Goal: Transaction & Acquisition: Book appointment/travel/reservation

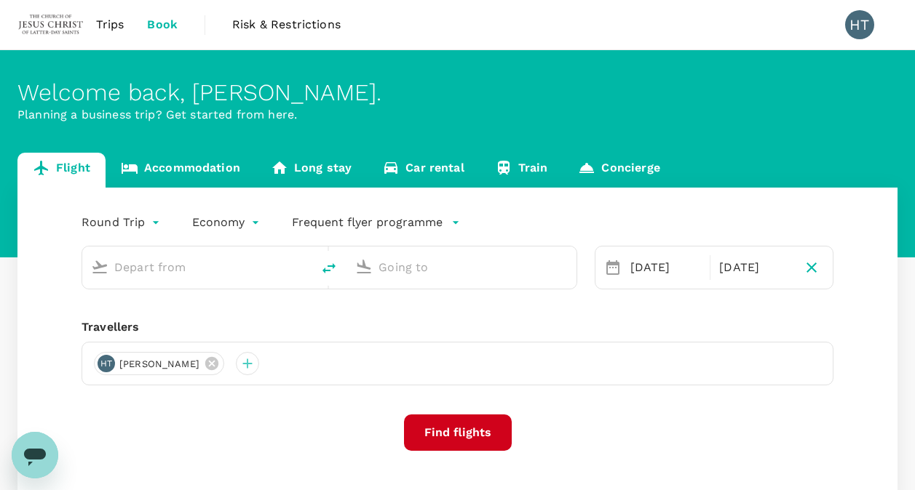
type input "Singapore Changi (SIN)"
type input "Suvarnabhumi Intl (BKK)"
type input "Singapore Changi (SIN)"
type input "Suvarnabhumi Intl (BKK)"
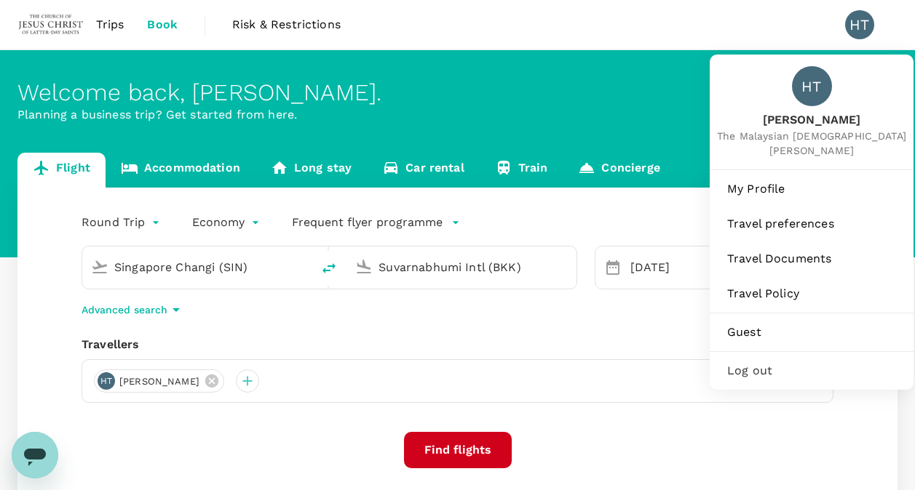
click at [861, 24] on div "HT" at bounding box center [859, 24] width 29 height 29
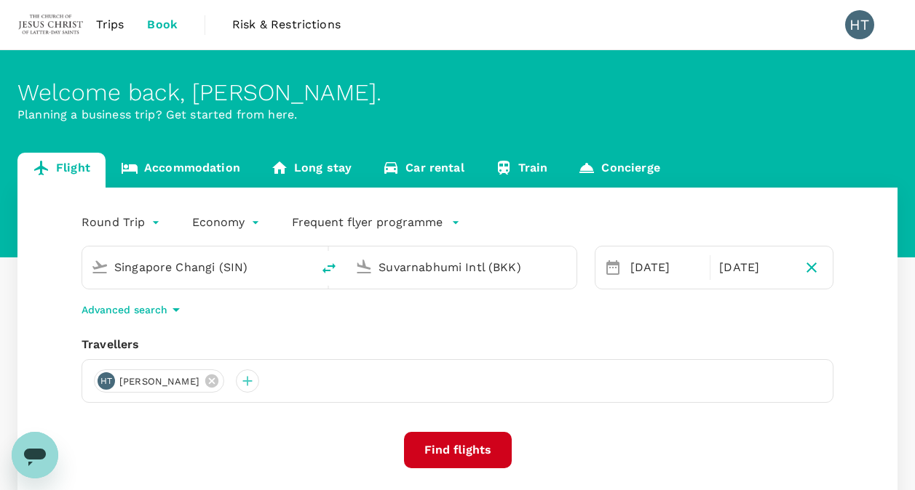
click at [861, 24] on div "HT" at bounding box center [859, 24] width 29 height 29
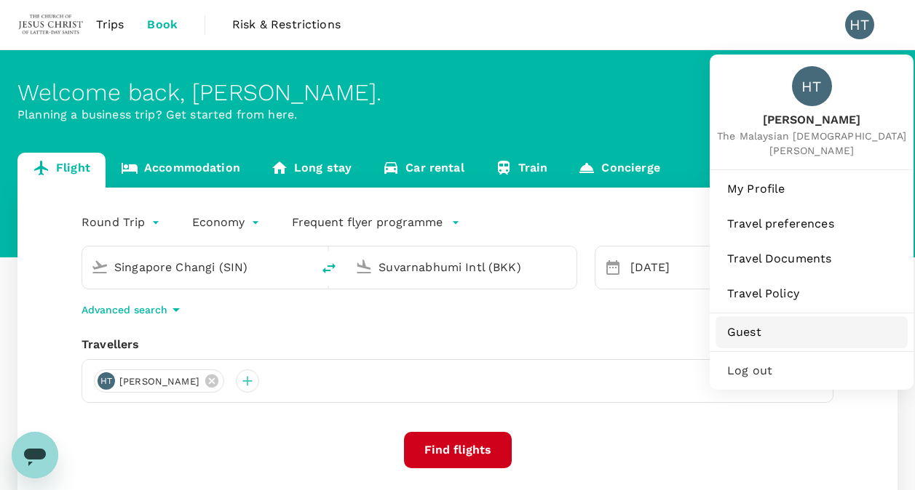
click at [751, 331] on span "Guest" at bounding box center [811, 332] width 169 height 17
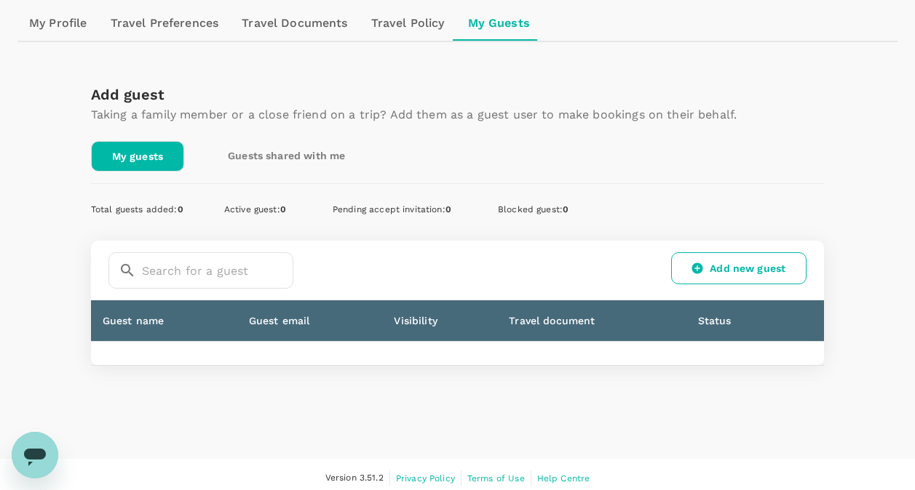
scroll to position [171, 0]
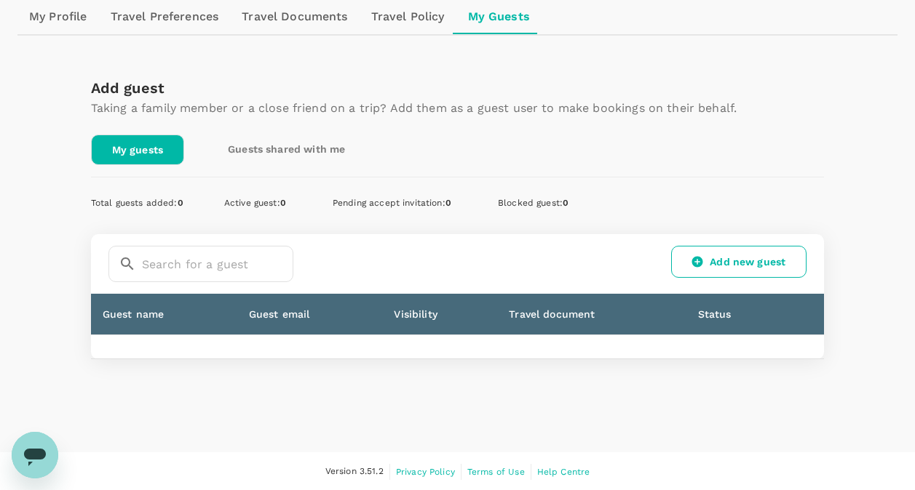
click at [134, 146] on link "My guests" at bounding box center [137, 150] width 93 height 31
click at [729, 259] on link "Add new guest" at bounding box center [738, 262] width 135 height 32
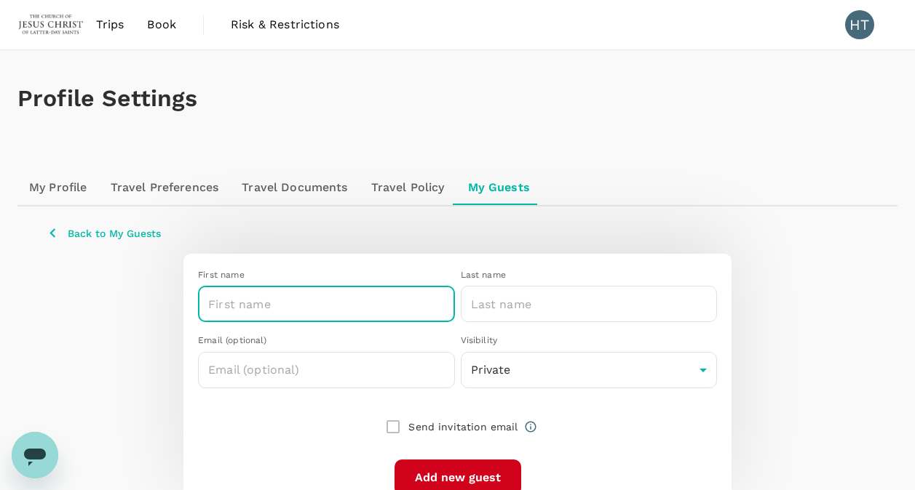
click at [299, 304] on input "text" at bounding box center [326, 304] width 256 height 36
type input "A"
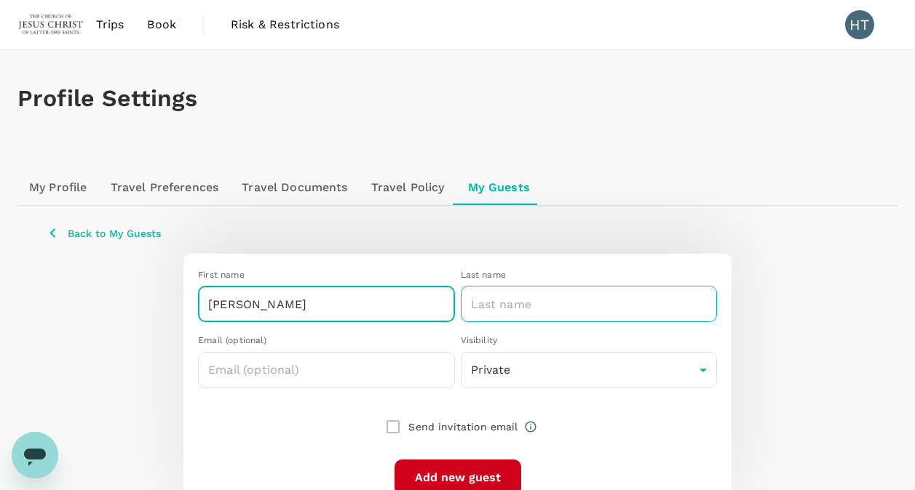
type input "Peng Kee Alan"
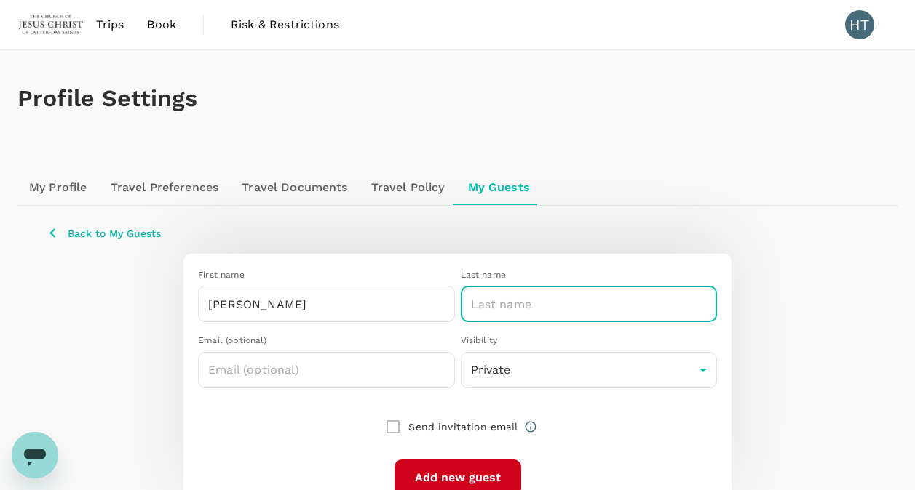
click at [541, 304] on input "text" at bounding box center [589, 304] width 256 height 36
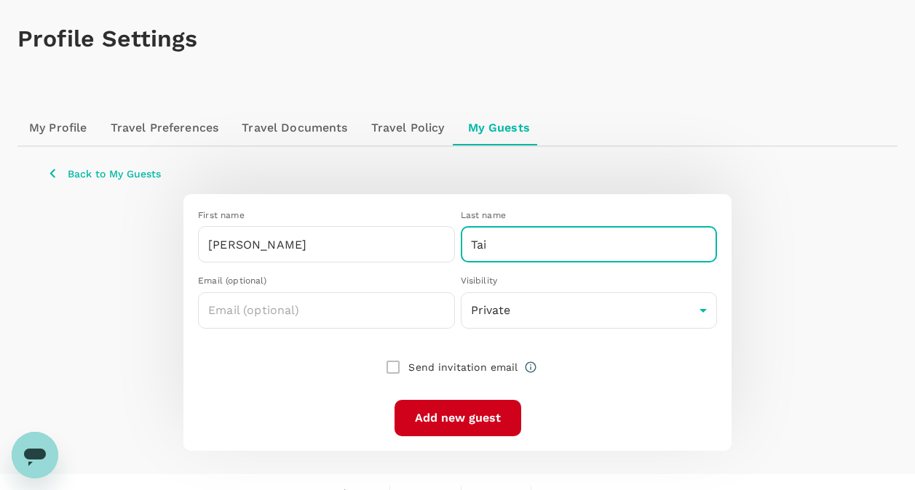
scroll to position [81, 0]
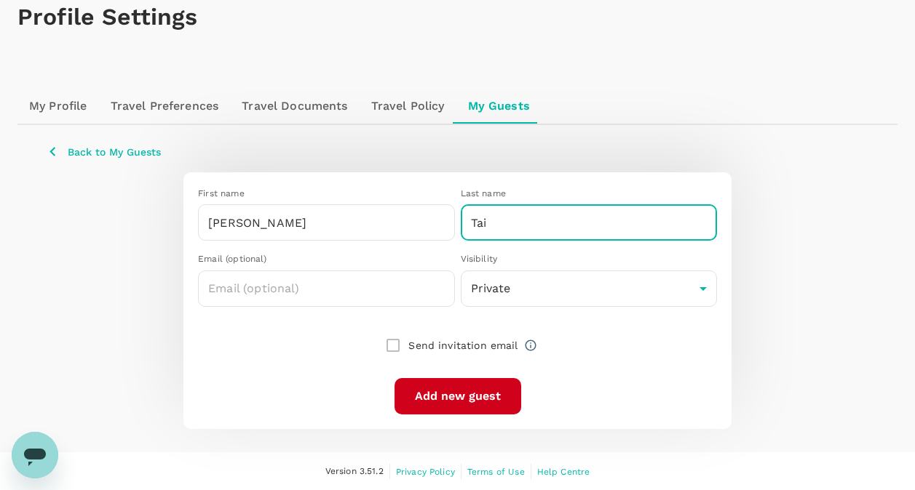
type input "Tai"
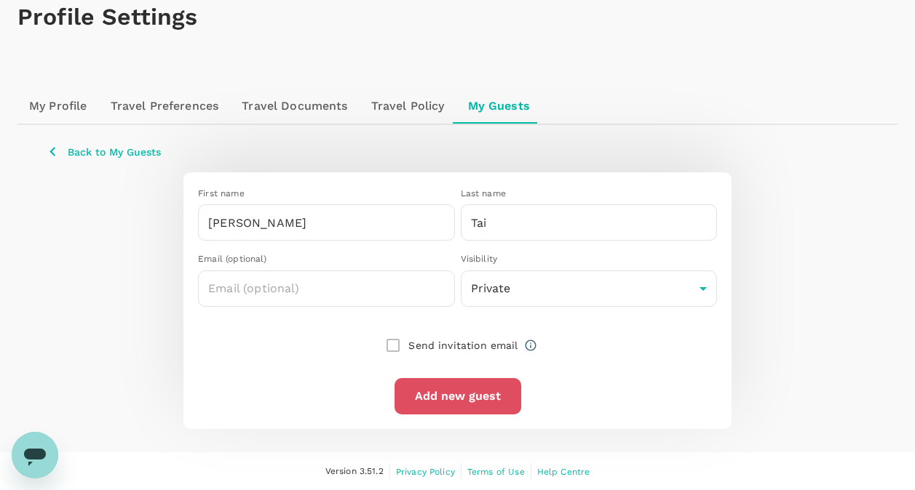
click at [504, 397] on button "Add new guest" at bounding box center [457, 396] width 127 height 36
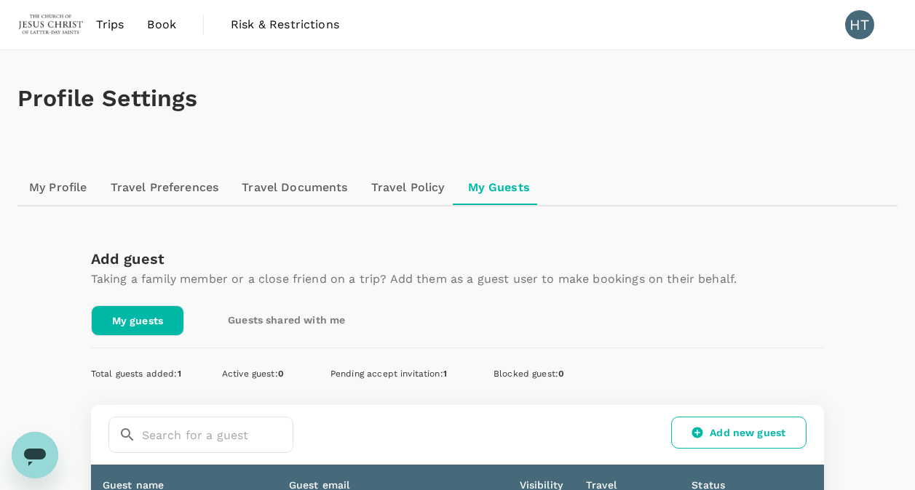
click at [161, 25] on span "Book" at bounding box center [161, 24] width 29 height 17
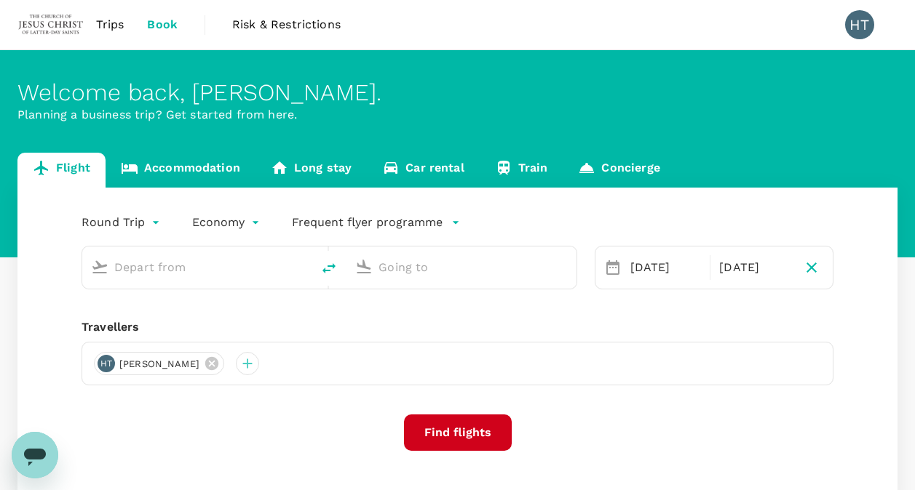
type input "Singapore Changi (SIN)"
type input "Suvarnabhumi Intl (BKK)"
type input "Singapore Changi (SIN)"
type input "Suvarnabhumi Intl (BKK)"
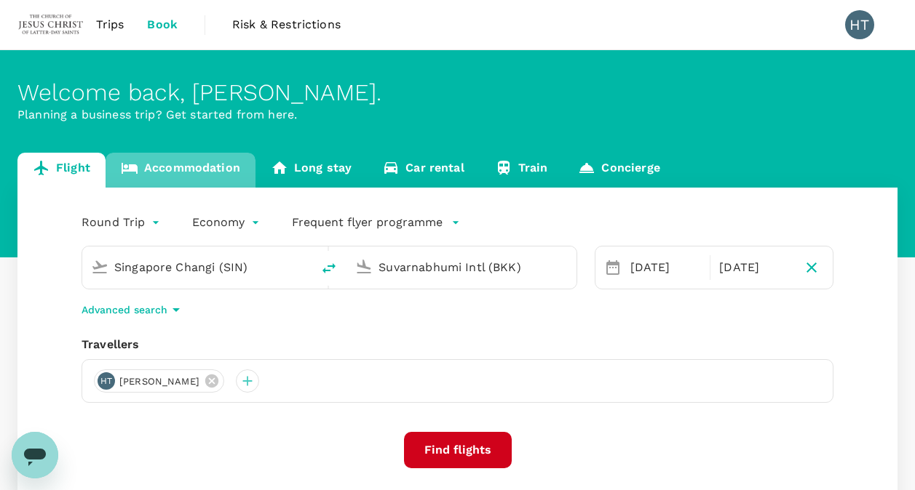
click at [186, 164] on link "Accommodation" at bounding box center [181, 170] width 150 height 35
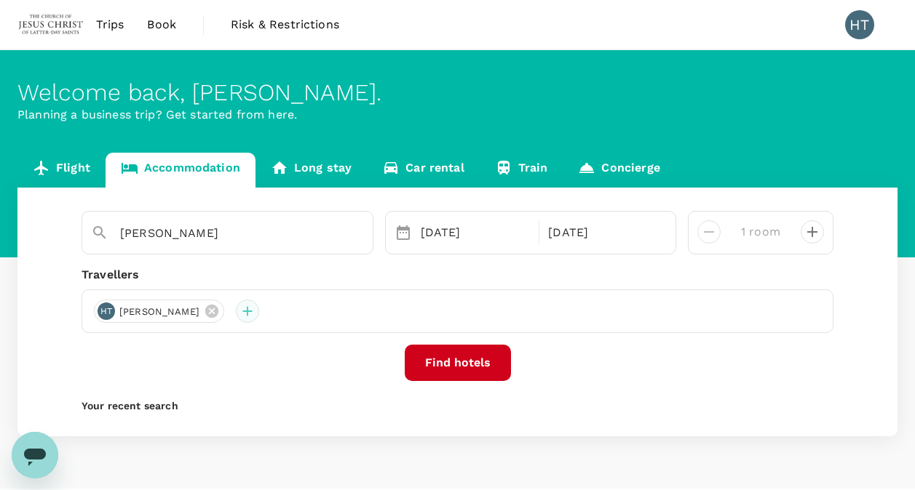
click at [239, 312] on div at bounding box center [247, 311] width 23 height 23
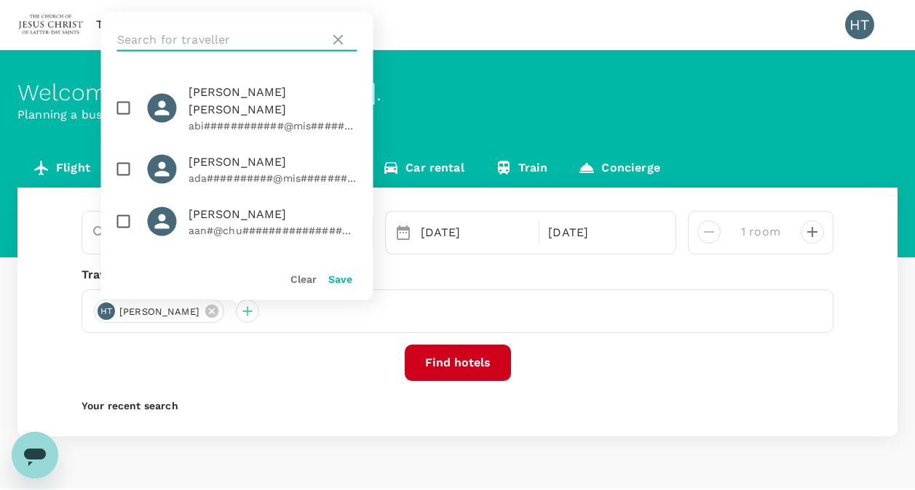
click at [173, 36] on input "text" at bounding box center [220, 39] width 207 height 23
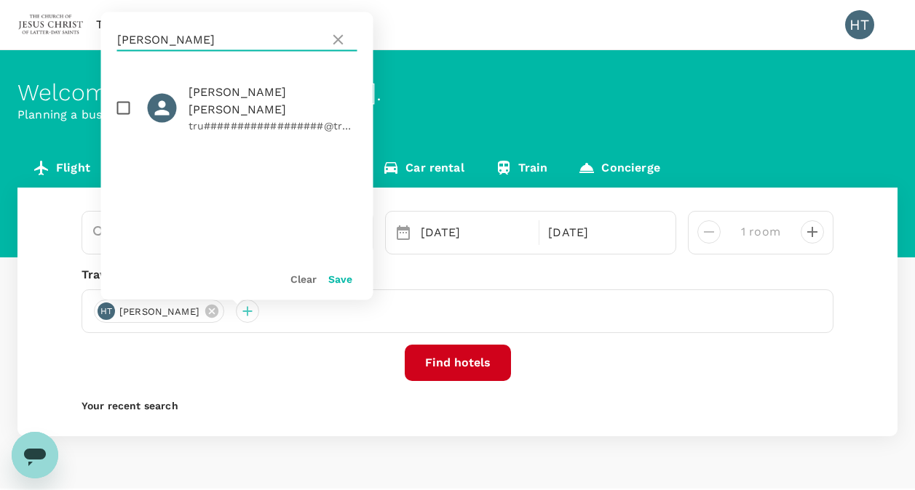
type input "alan"
click at [122, 100] on input "checkbox" at bounding box center [123, 108] width 31 height 31
checkbox input "true"
click at [458, 369] on button "Find hotels" at bounding box center [458, 363] width 106 height 36
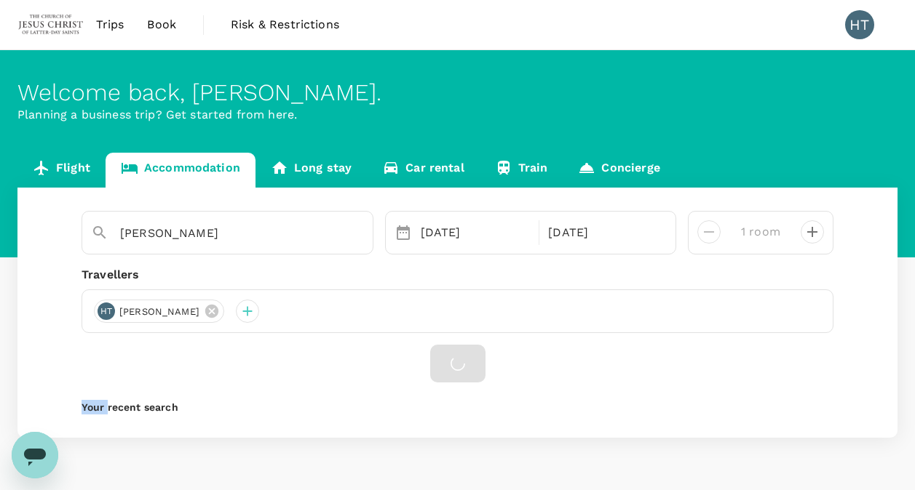
click at [458, 369] on div at bounding box center [457, 364] width 752 height 38
click at [245, 311] on div at bounding box center [247, 311] width 23 height 23
click at [237, 311] on div at bounding box center [247, 311] width 23 height 23
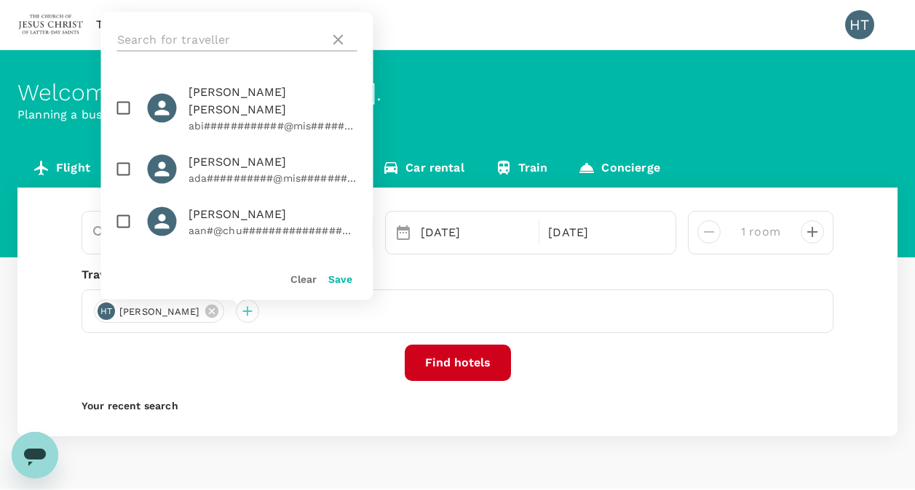
click at [148, 36] on input "text" at bounding box center [220, 39] width 207 height 23
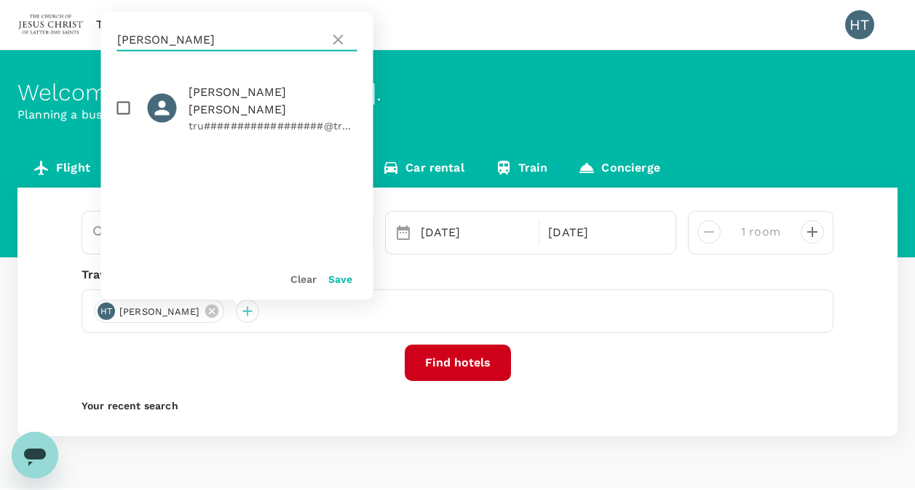
type input "alan"
click at [119, 96] on input "checkbox" at bounding box center [123, 108] width 31 height 31
checkbox input "true"
click at [343, 282] on button "Save" at bounding box center [340, 280] width 24 height 12
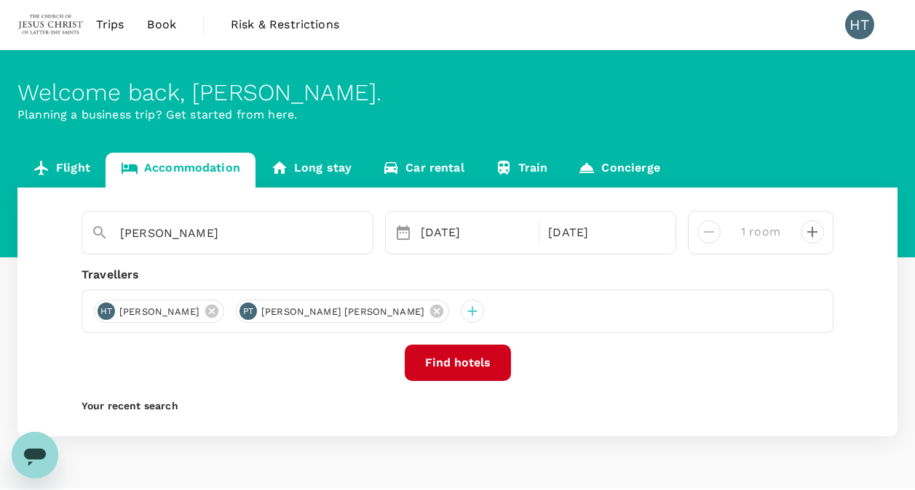
click at [471, 368] on button "Find hotels" at bounding box center [458, 363] width 106 height 36
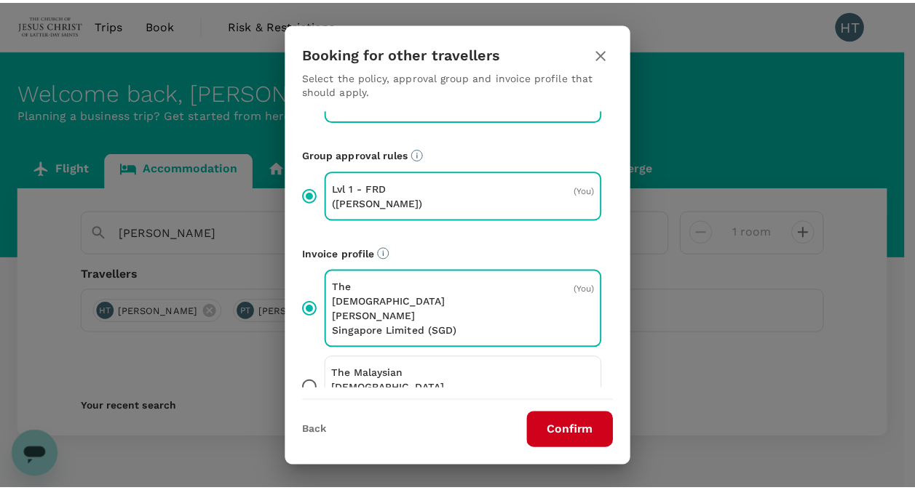
scroll to position [82, 0]
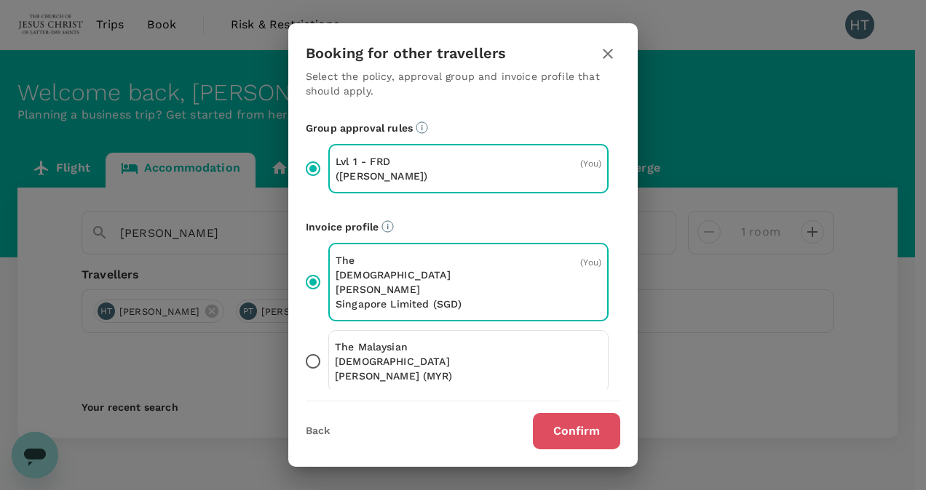
click at [590, 425] on button "Confirm" at bounding box center [576, 431] width 87 height 36
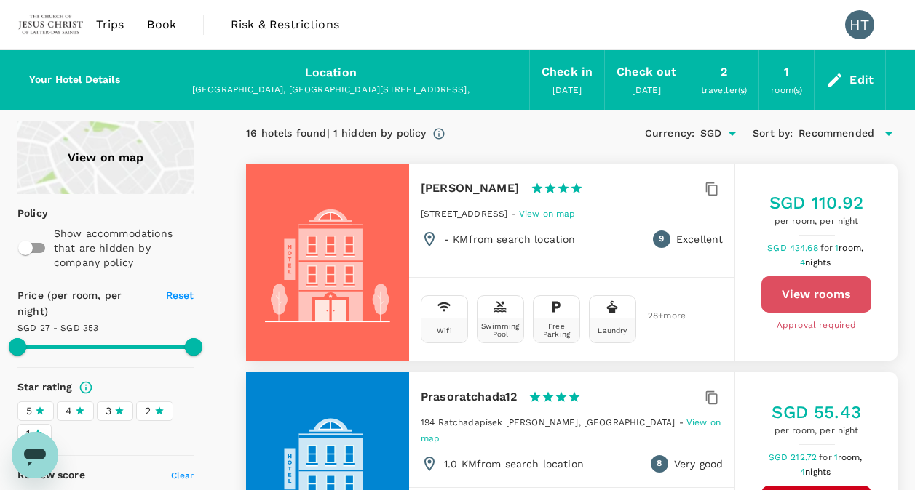
click at [800, 301] on button "View rooms" at bounding box center [816, 295] width 110 height 36
type input "352.78"
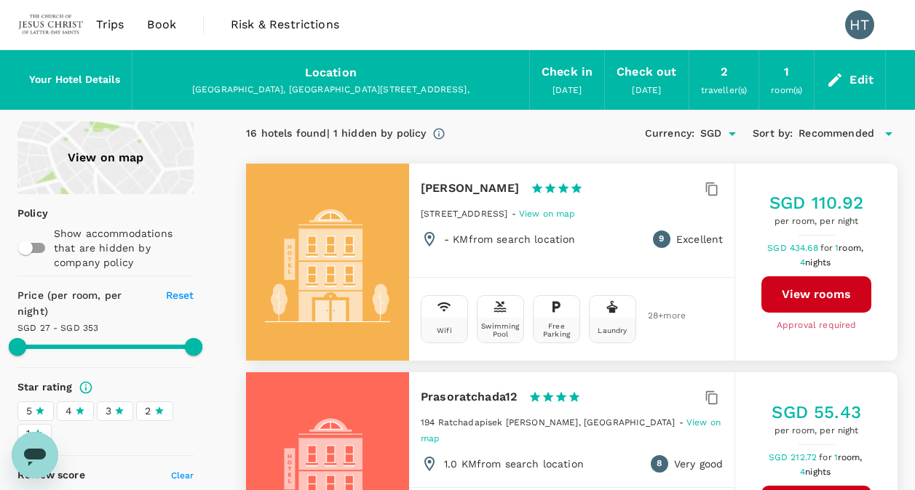
drag, startPoint x: 169, startPoint y: 25, endPoint x: 197, endPoint y: 23, distance: 28.4
click at [169, 25] on span "Book" at bounding box center [161, 24] width 29 height 17
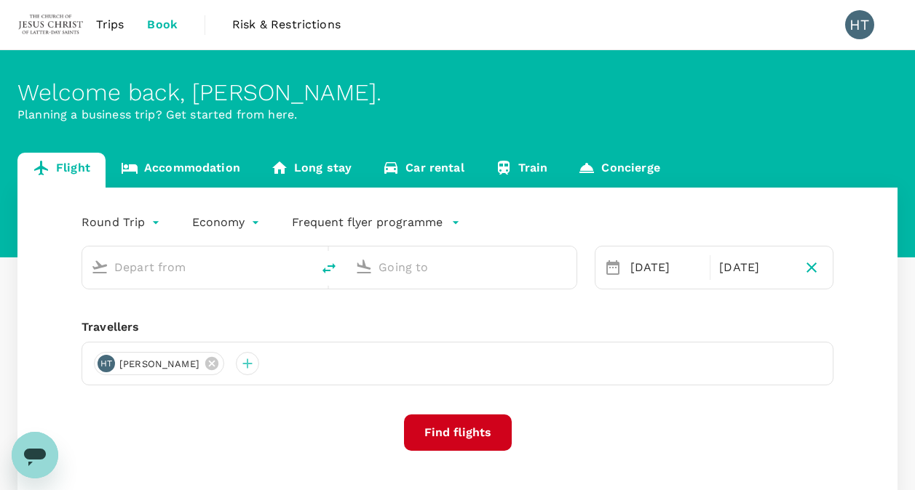
type input "Singapore Changi (SIN)"
type input "Suvarnabhumi Intl (BKK)"
type input "Singapore Changi (SIN)"
type input "Suvarnabhumi Intl (BKK)"
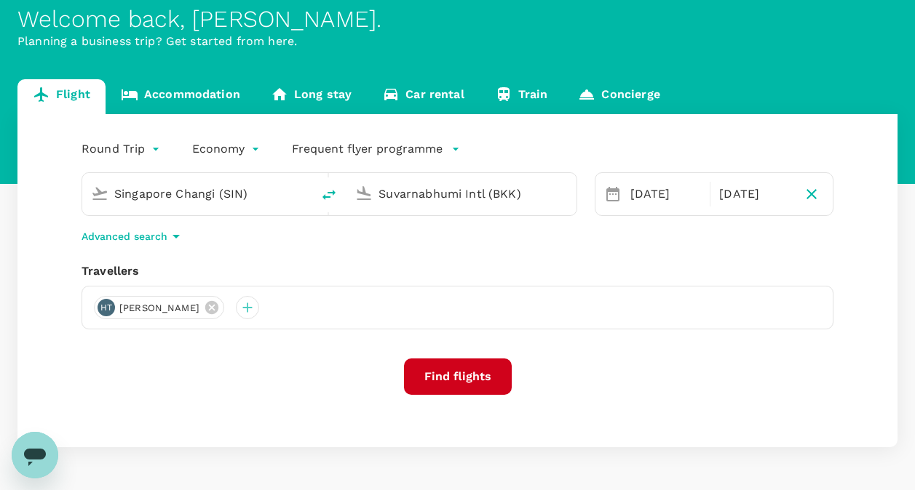
scroll to position [122, 0]
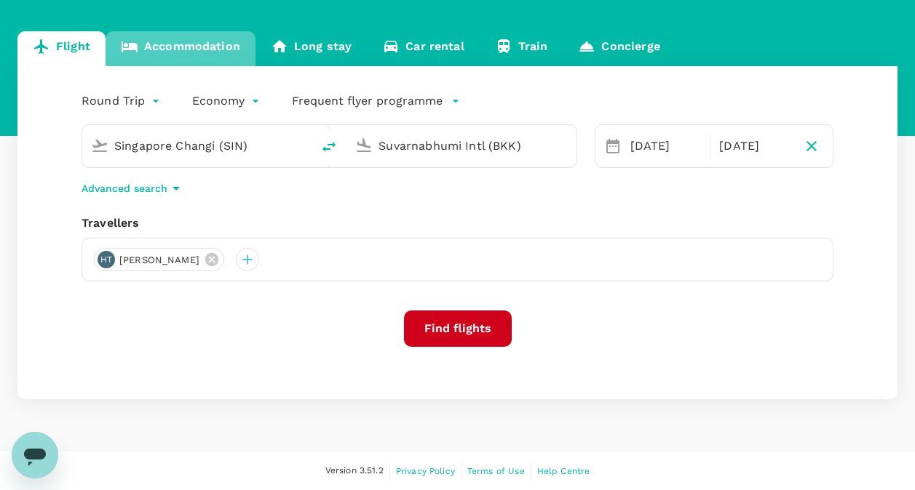
click at [183, 47] on link "Accommodation" at bounding box center [181, 48] width 150 height 35
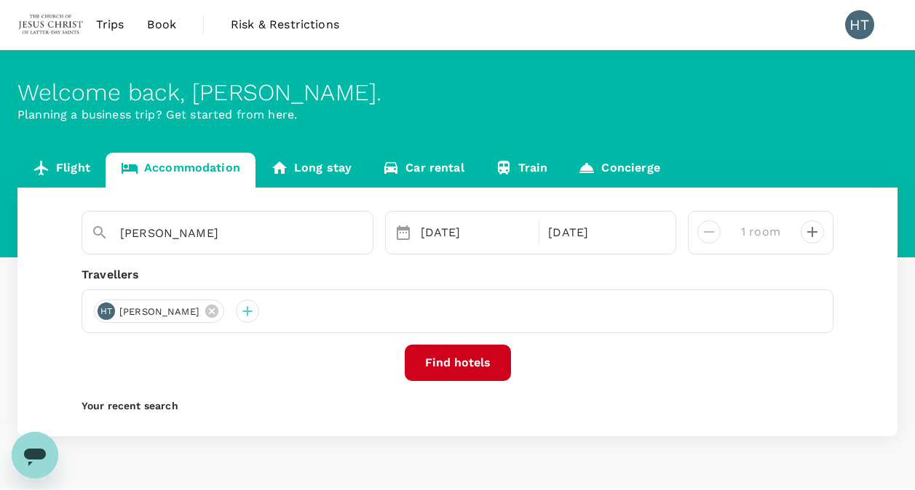
scroll to position [37, 0]
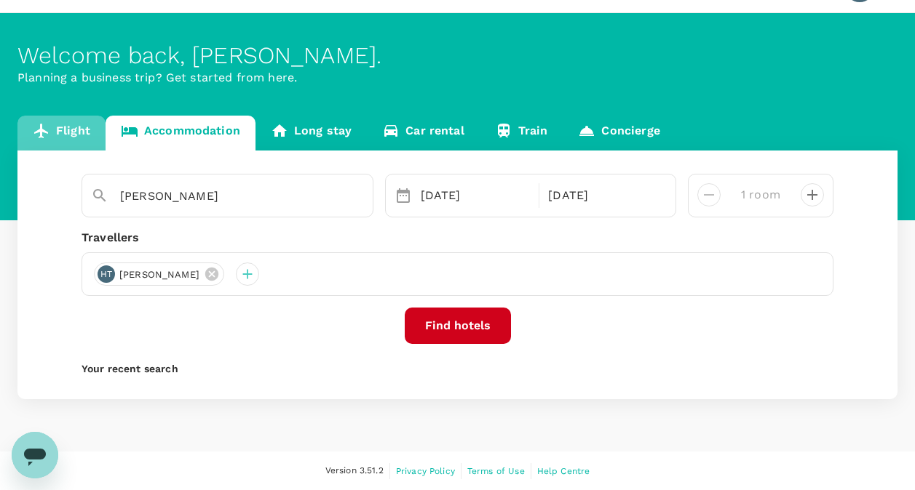
click at [60, 127] on link "Flight" at bounding box center [61, 133] width 88 height 35
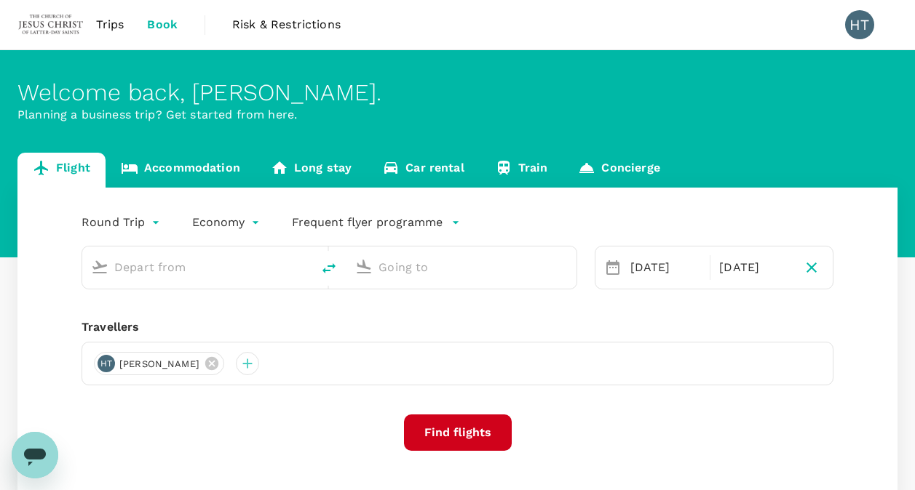
type input "Singapore Changi (SIN)"
type input "Suvarnabhumi Intl (BKK)"
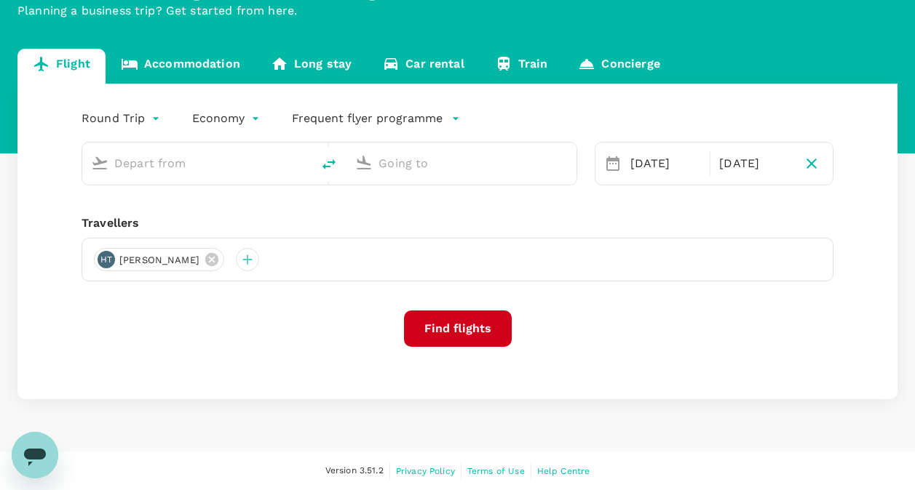
type input "Singapore Changi (SIN)"
type input "Suvarnabhumi Intl (BKK)"
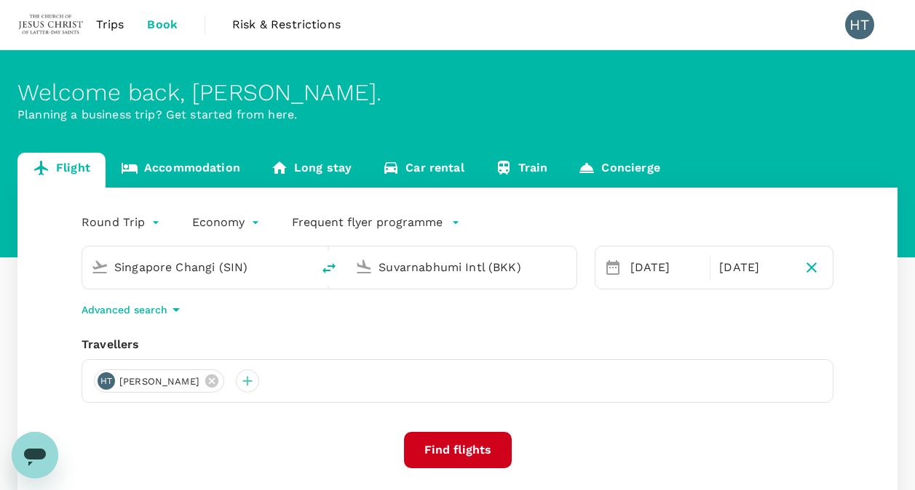
click at [106, 18] on span "Trips" at bounding box center [110, 24] width 28 height 17
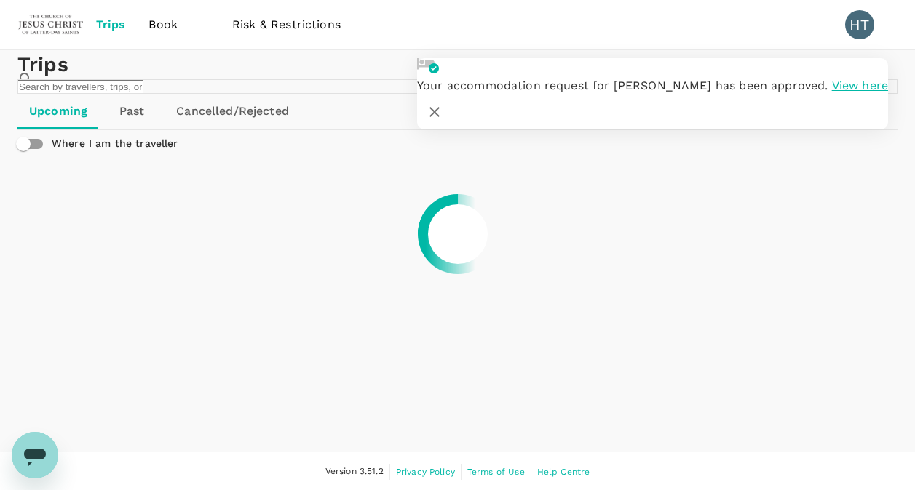
click at [443, 103] on icon "button" at bounding box center [434, 111] width 17 height 17
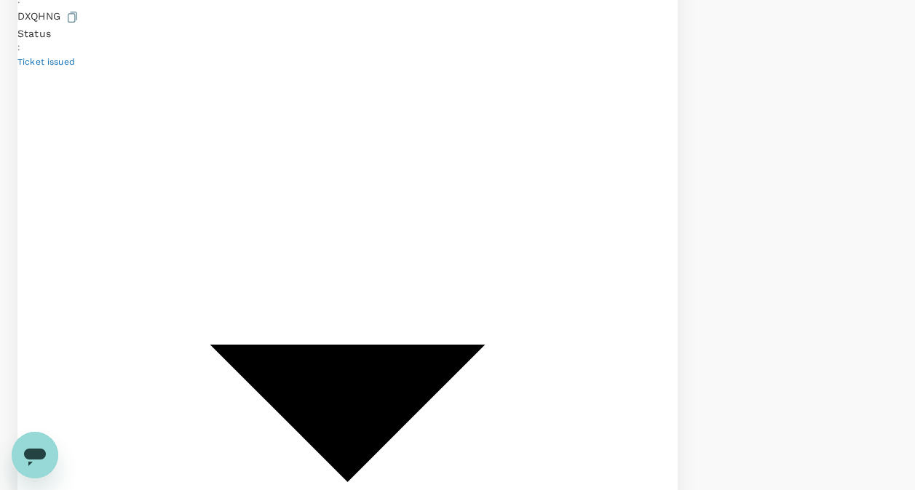
scroll to position [510, 0]
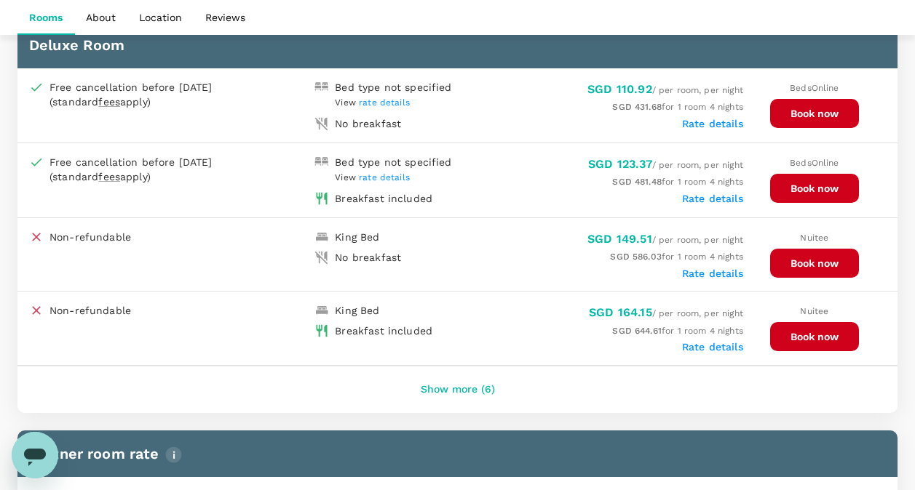
scroll to position [655, 0]
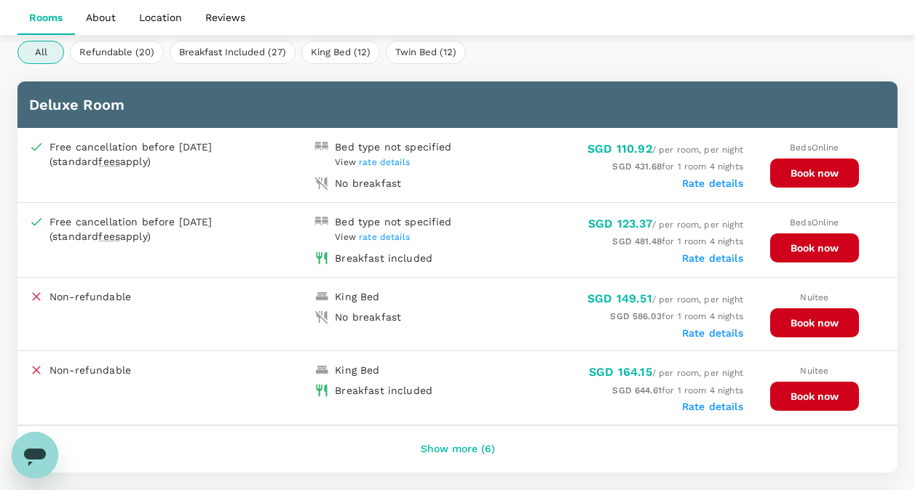
click at [813, 244] on button "Book now" at bounding box center [814, 248] width 89 height 29
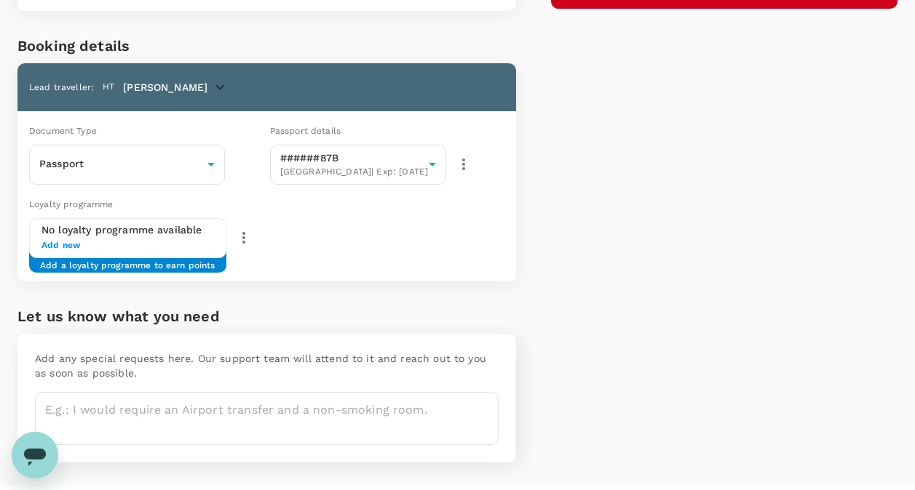
scroll to position [302, 0]
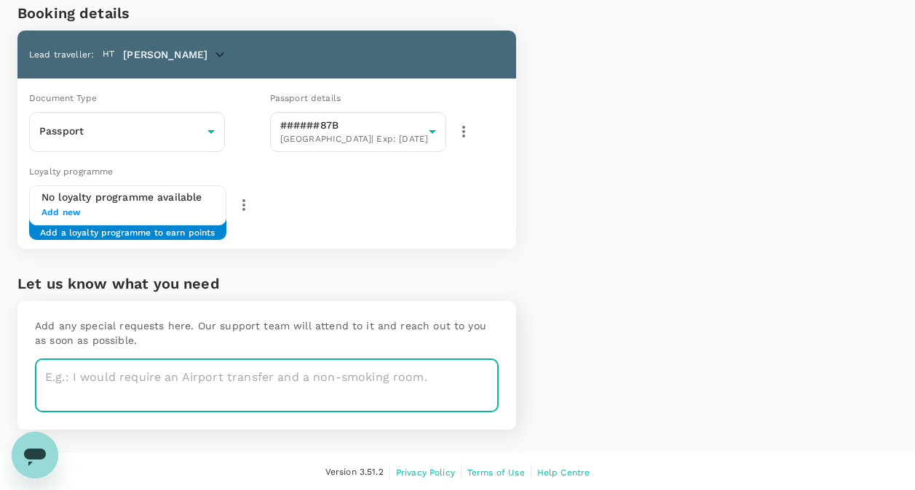
click at [160, 381] on textarea at bounding box center [267, 385] width 464 height 53
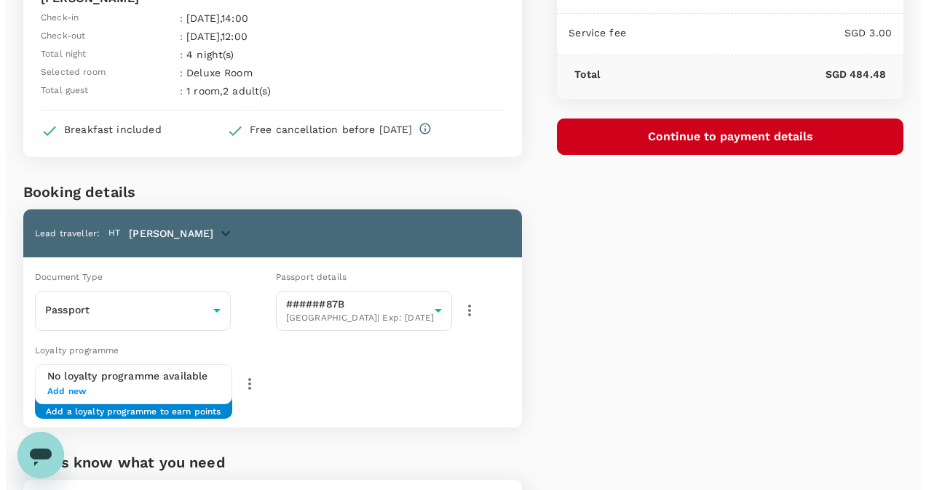
scroll to position [11, 0]
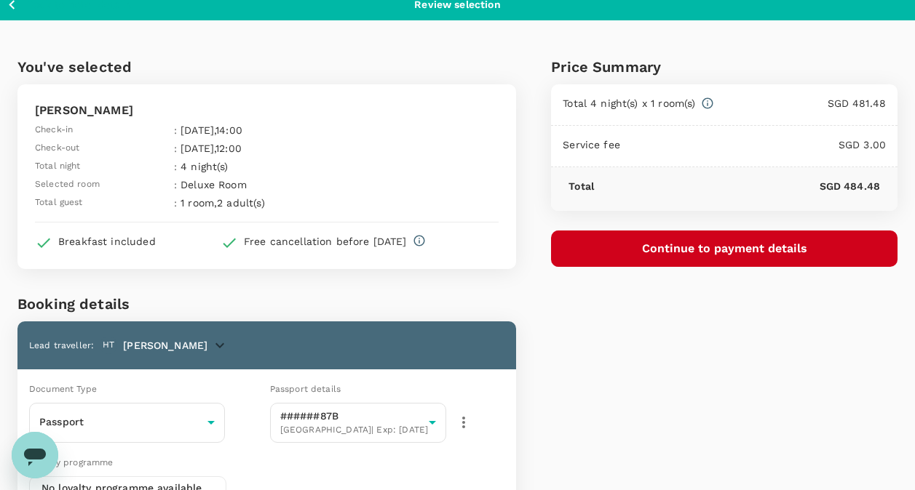
type textarea "Non-smoking room"
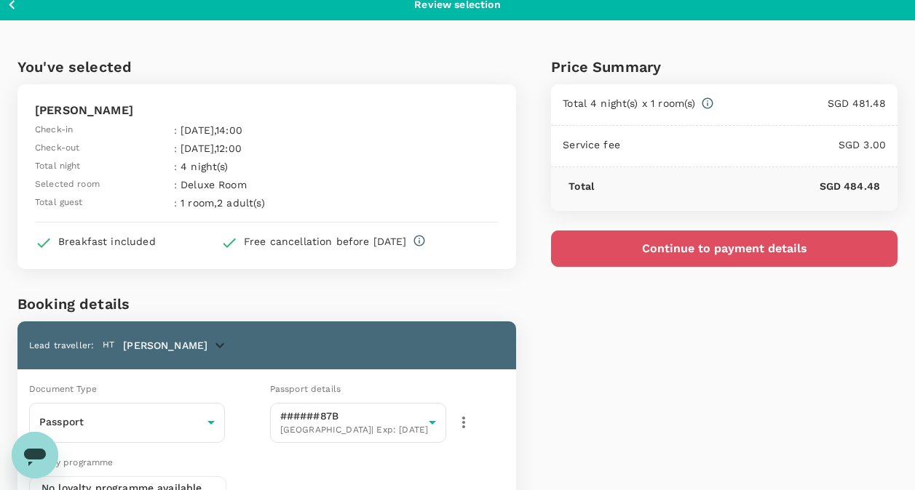
click at [628, 246] on button "Continue to payment details" at bounding box center [724, 249] width 346 height 36
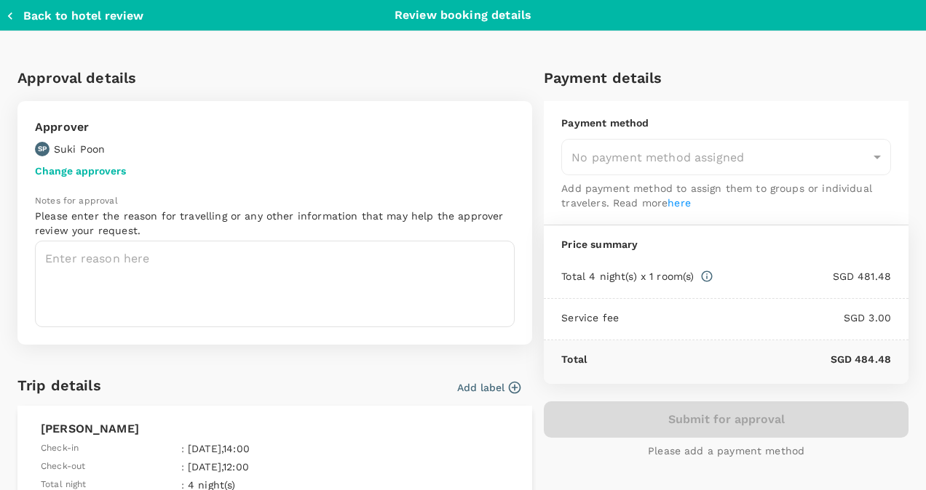
type input "9d53d65c-be2e-4851-ba2d-ef042d5637de"
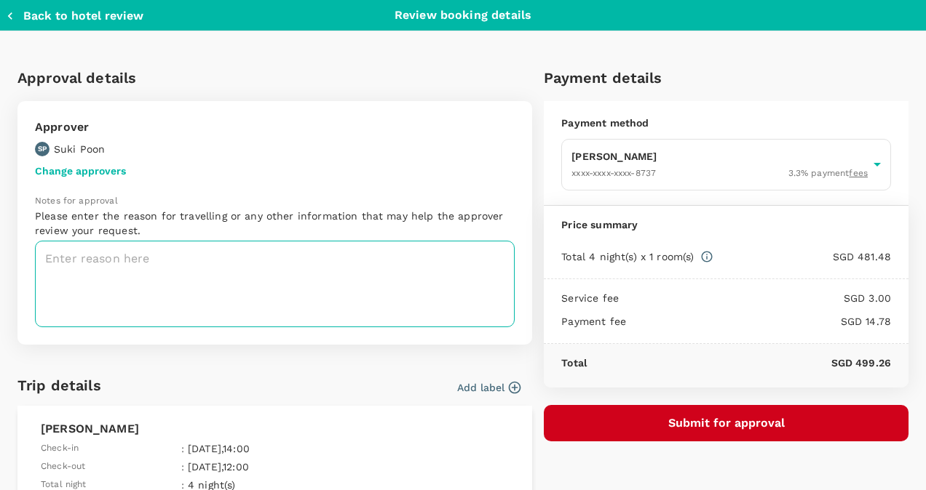
click at [50, 258] on textarea at bounding box center [275, 284] width 480 height 87
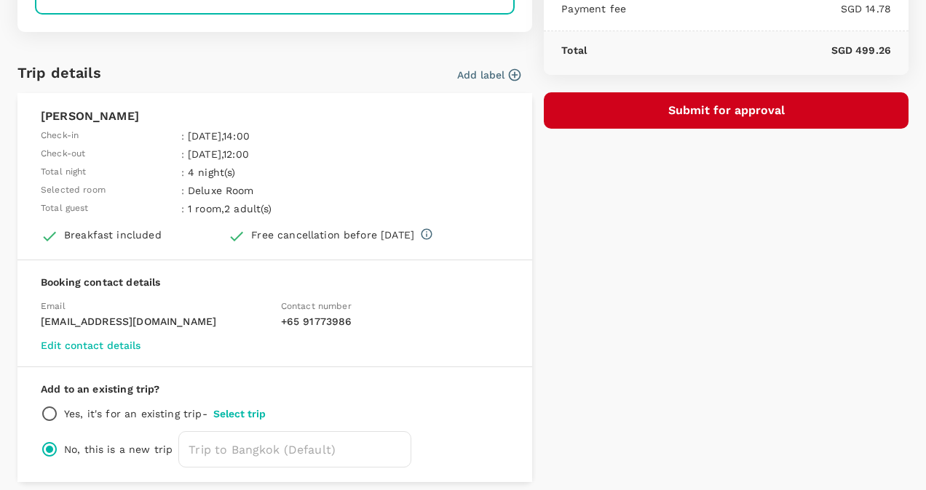
scroll to position [364, 0]
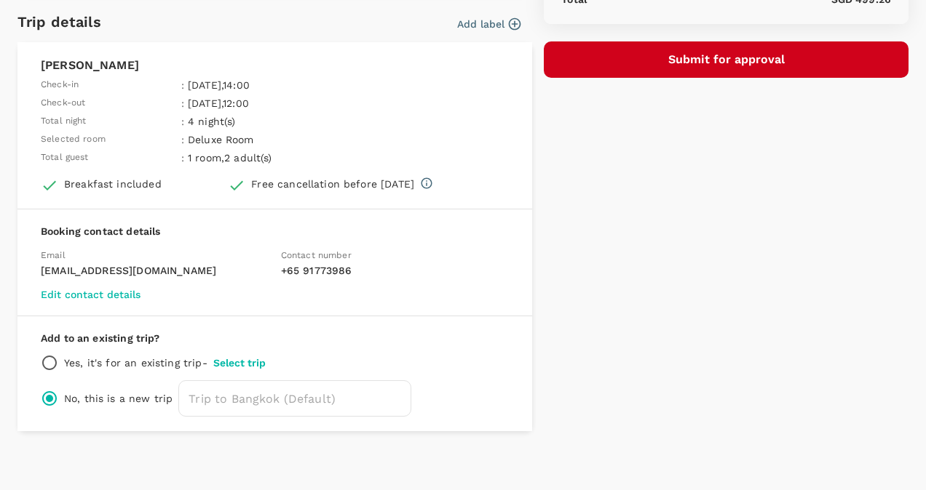
type textarea "Mission ICE"
click at [239, 362] on button "Select trip" at bounding box center [239, 363] width 52 height 12
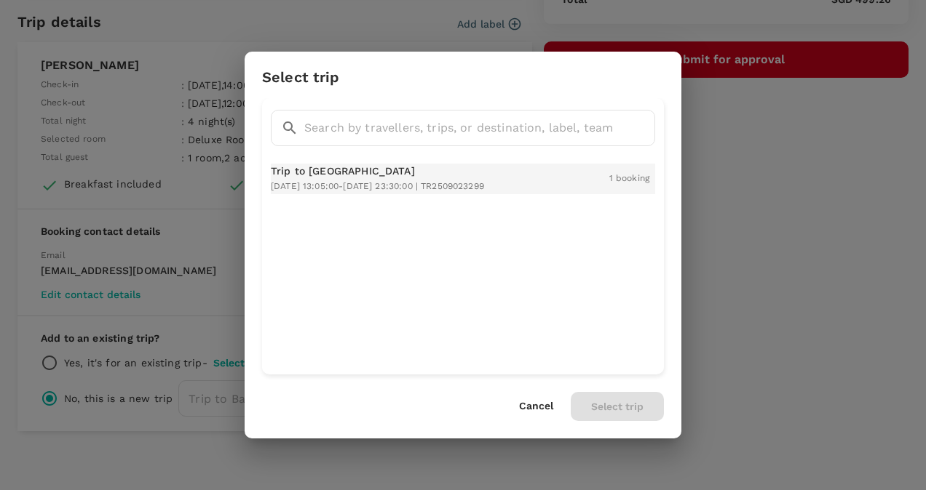
click at [316, 175] on p "Trip to Bangkok" at bounding box center [377, 171] width 213 height 15
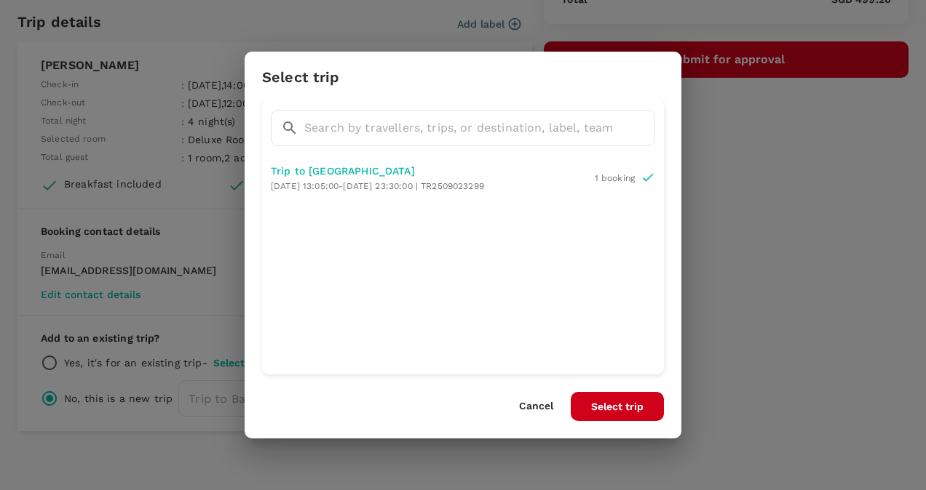
click at [607, 402] on button "Select trip" at bounding box center [616, 406] width 93 height 29
radio input "true"
radio input "false"
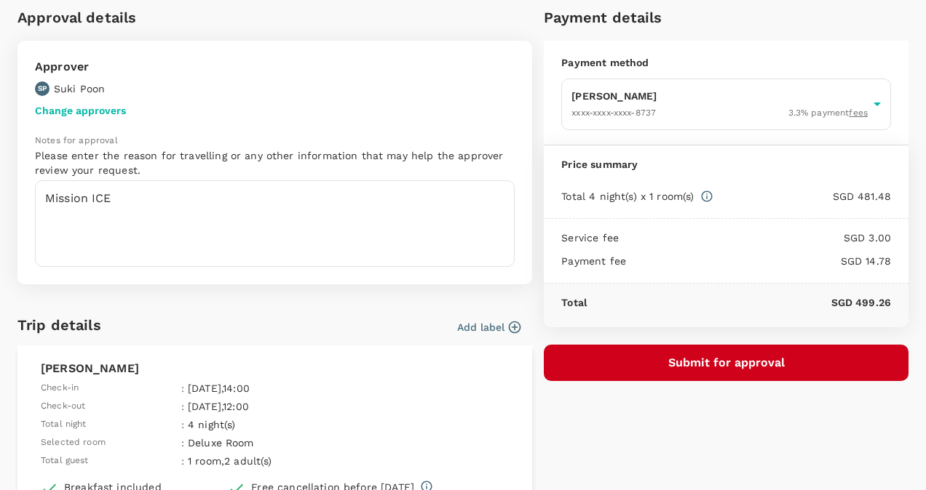
scroll to position [0, 0]
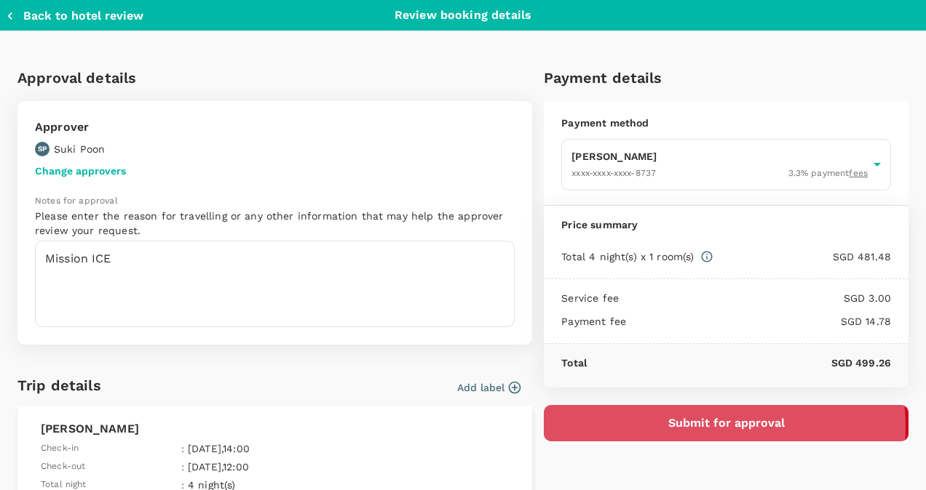
click at [700, 427] on button "Submit for approval" at bounding box center [726, 423] width 365 height 36
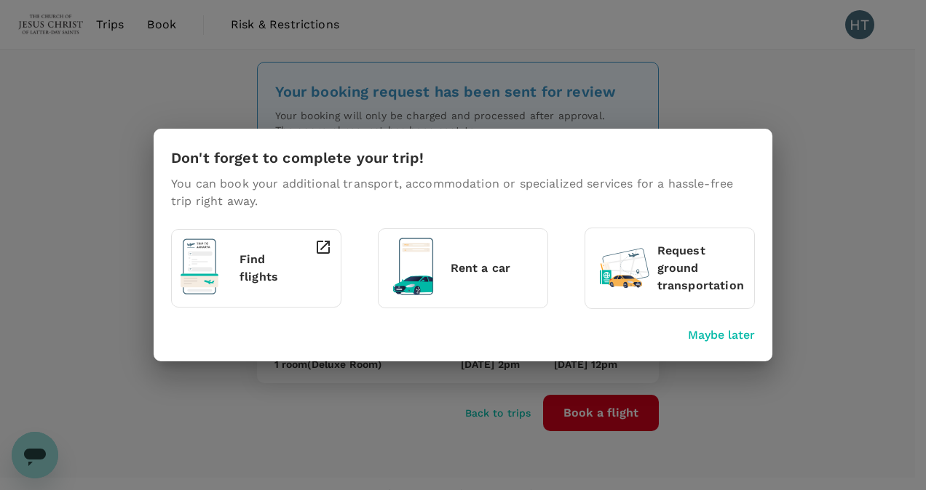
click at [703, 333] on p "Maybe later" at bounding box center [721, 335] width 67 height 17
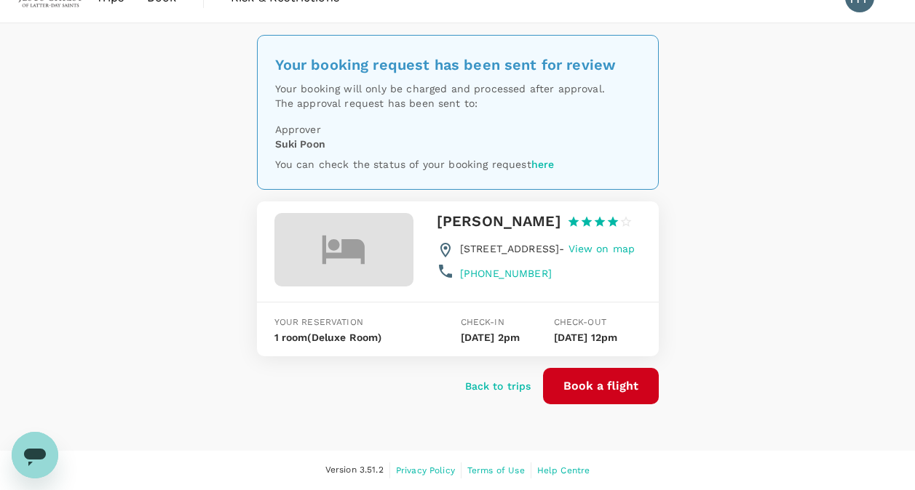
scroll to position [57, 0]
click at [510, 388] on p "Back to trips" at bounding box center [498, 386] width 66 height 15
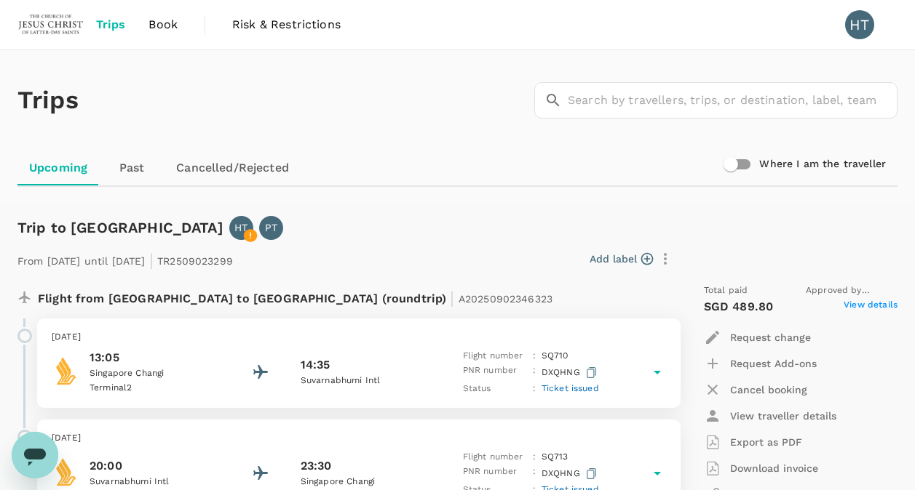
click at [166, 27] on span "Book" at bounding box center [162, 24] width 29 height 17
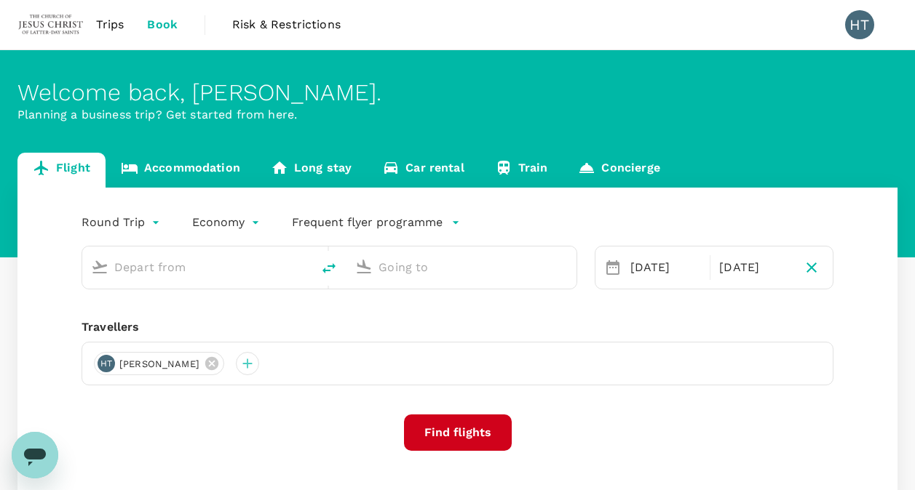
type input "Singapore Changi (SIN)"
type input "Suvarnabhumi Intl (BKK)"
type input "Singapore Changi (SIN)"
type input "Suvarnabhumi Intl (BKK)"
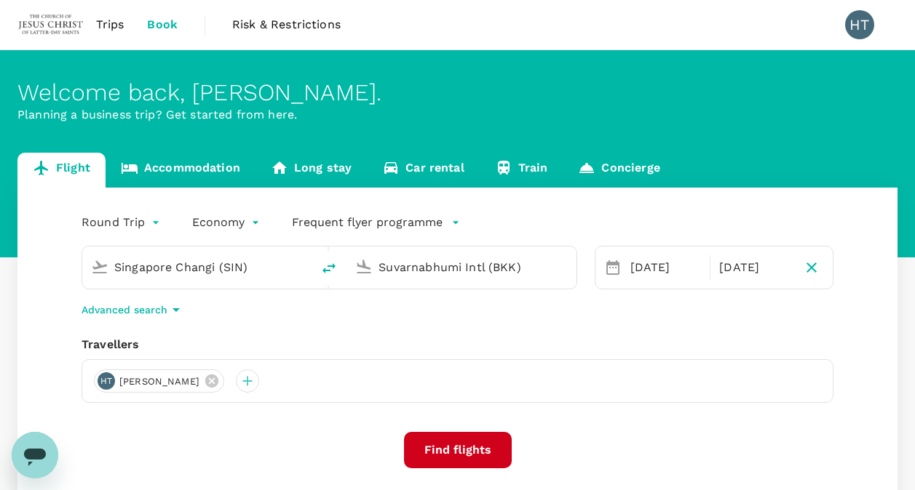
click at [209, 167] on link "Accommodation" at bounding box center [181, 170] width 150 height 35
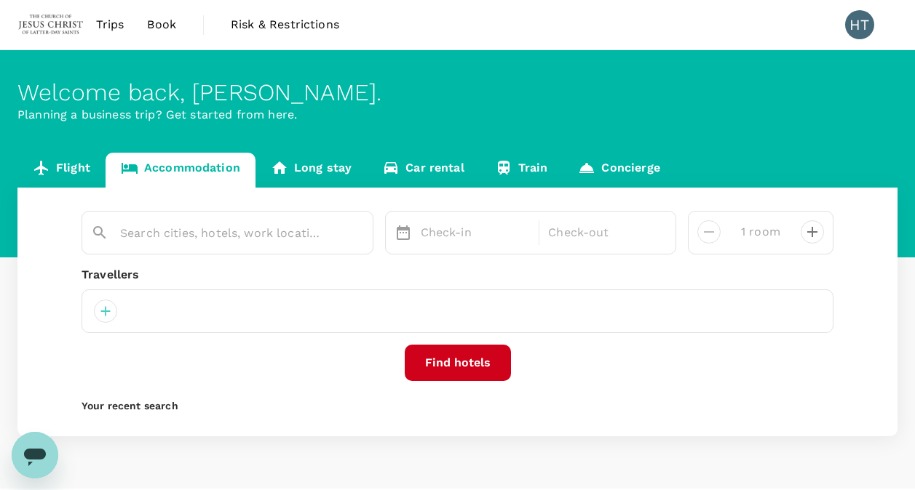
type input "[PERSON_NAME]"
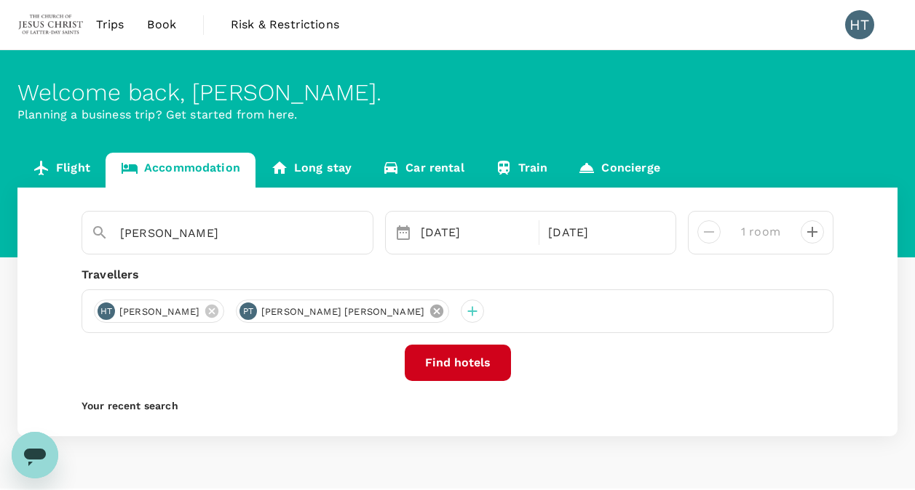
click at [429, 311] on icon at bounding box center [437, 311] width 16 height 16
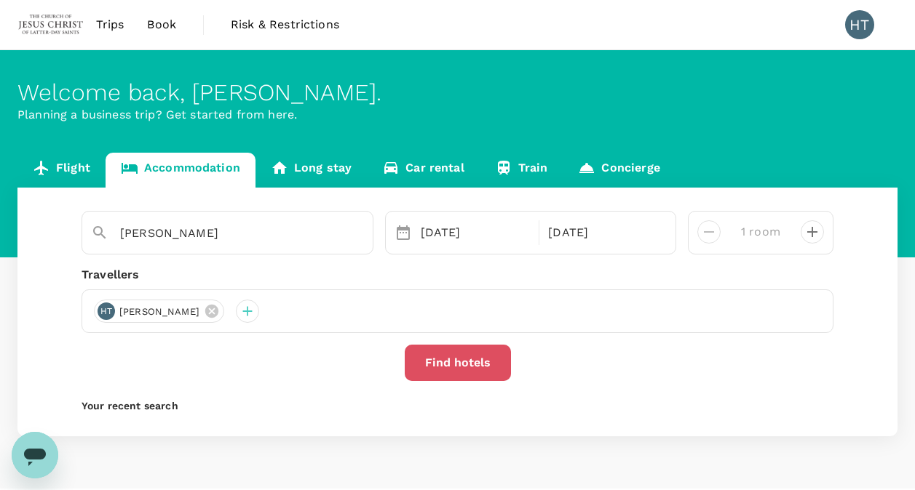
click at [465, 365] on button "Find hotels" at bounding box center [458, 363] width 106 height 36
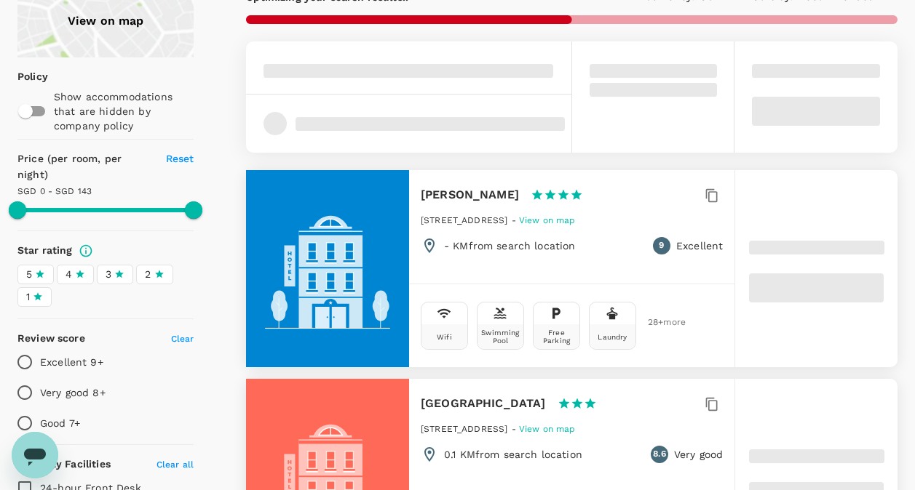
scroll to position [218, 0]
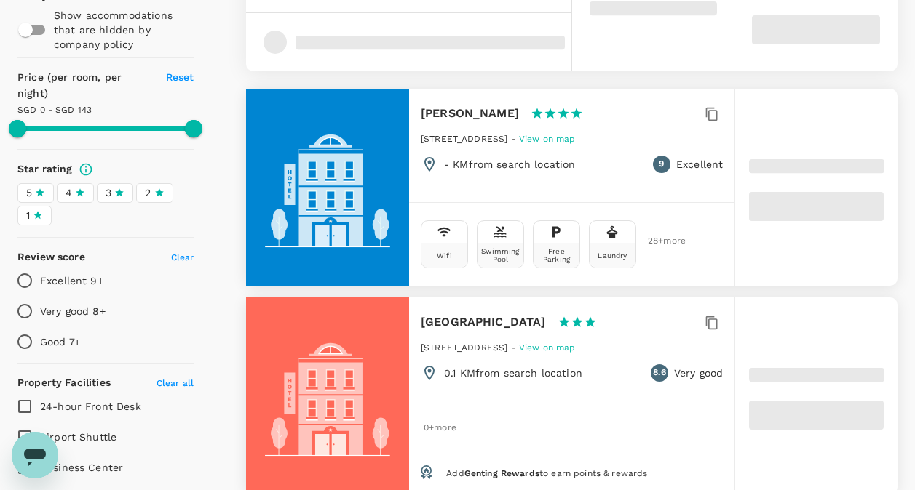
type input "203.78"
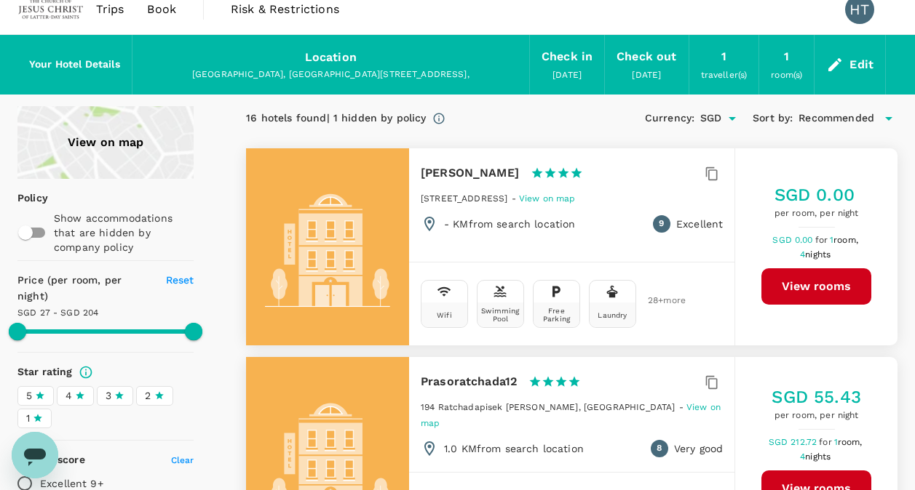
scroll to position [0, 0]
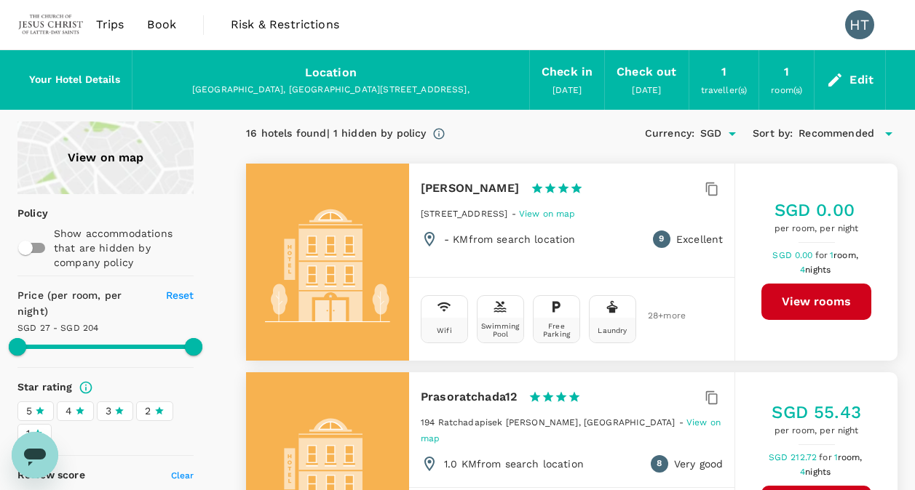
click at [793, 303] on button "View rooms" at bounding box center [816, 302] width 110 height 36
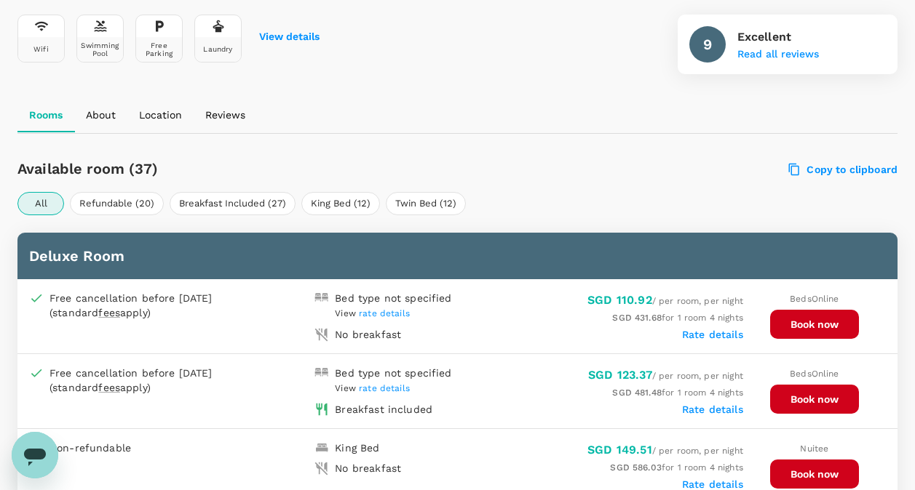
scroll to position [576, 0]
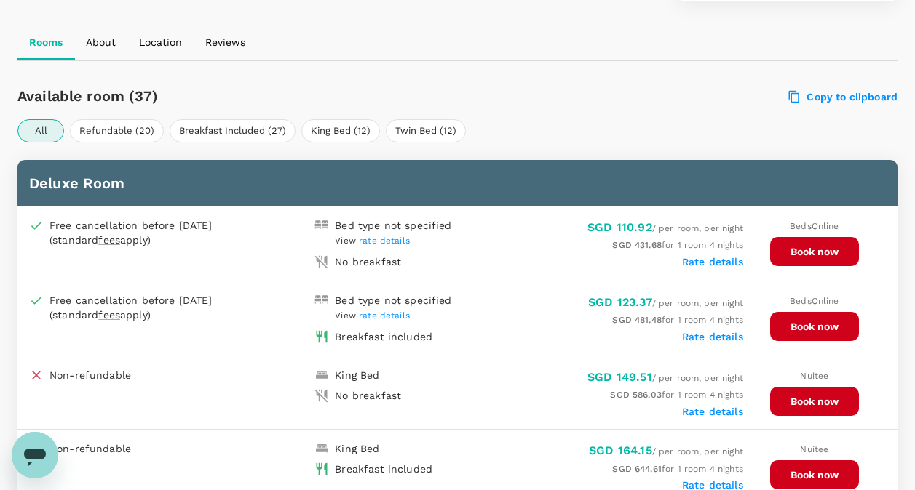
click at [785, 324] on button "Book now" at bounding box center [814, 326] width 89 height 29
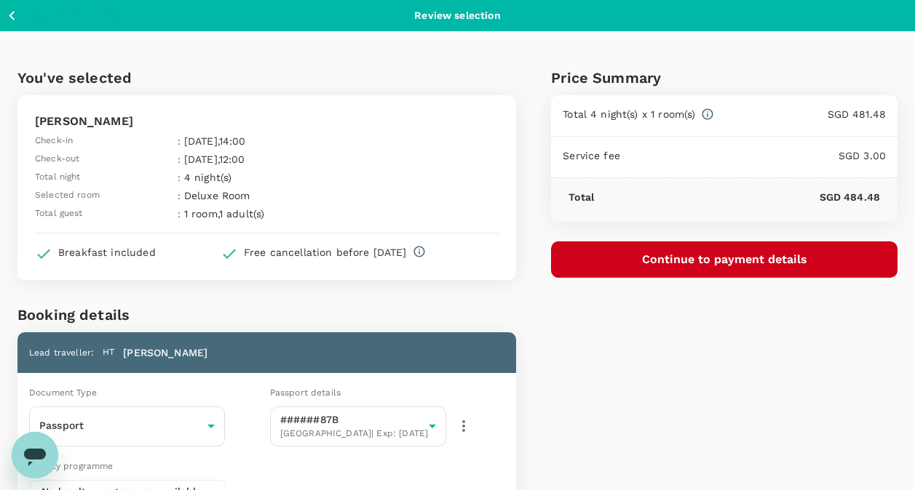
click at [12, 16] on icon "button" at bounding box center [12, 16] width 18 height 18
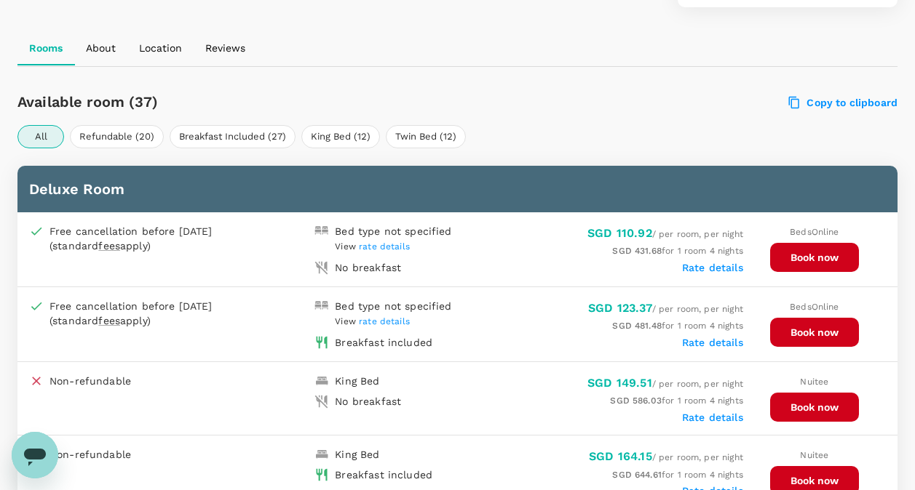
scroll to position [570, 0]
